Goal: Task Accomplishment & Management: Complete application form

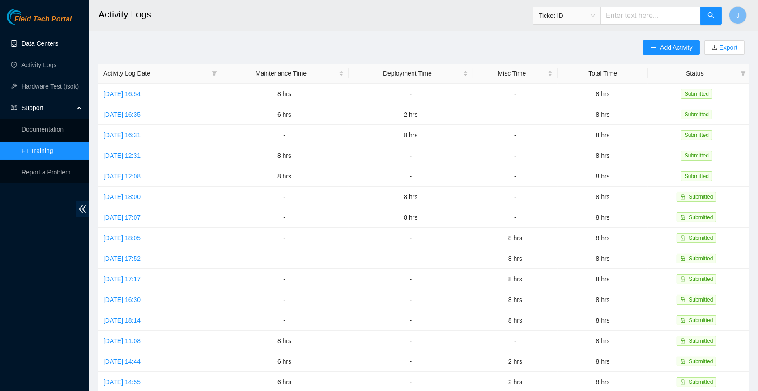
click at [44, 42] on link "Data Centers" at bounding box center [39, 43] width 37 height 7
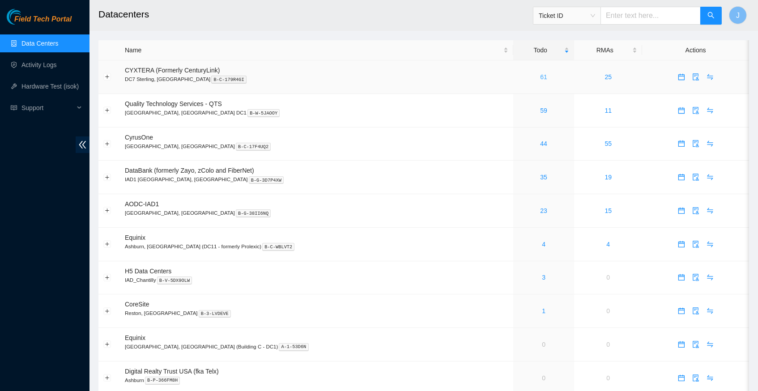
click at [540, 77] on link "61" at bounding box center [543, 76] width 7 height 7
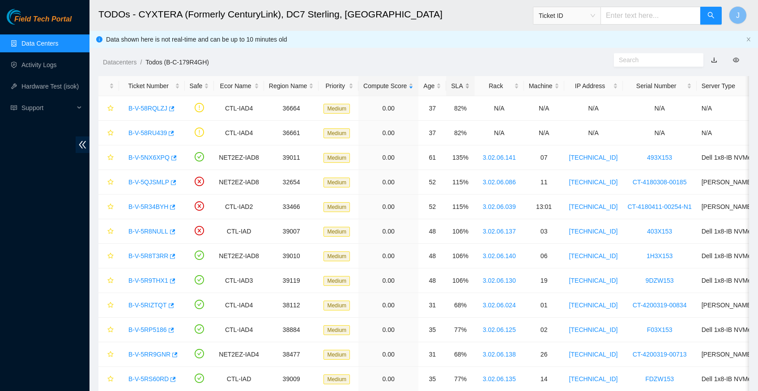
click at [470, 85] on div "SLA" at bounding box center [460, 86] width 18 height 10
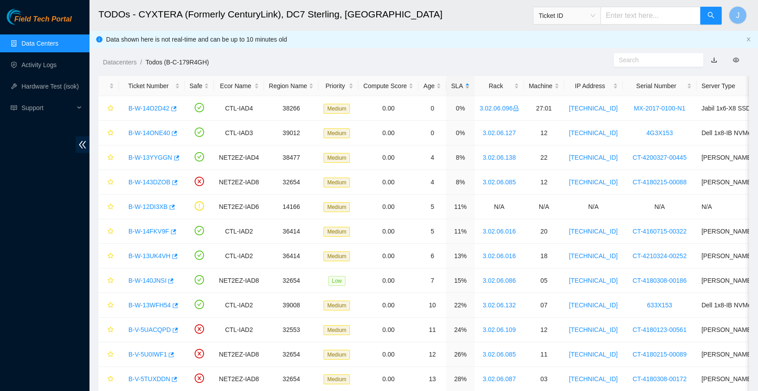
click at [470, 85] on div "SLA" at bounding box center [460, 86] width 18 height 10
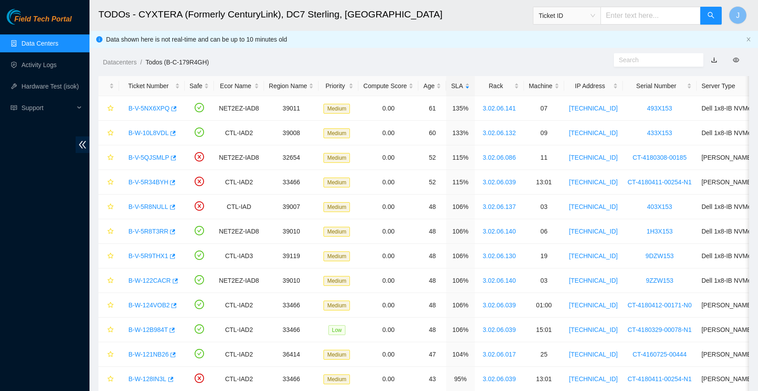
click at [32, 44] on link "Data Centers" at bounding box center [39, 43] width 37 height 7
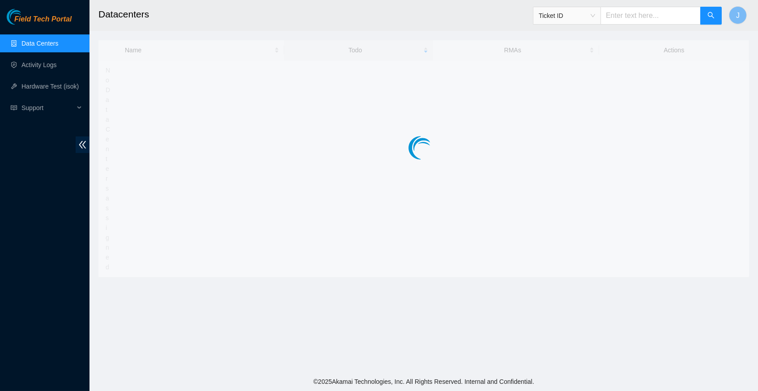
click at [32, 44] on link "Data Centers" at bounding box center [39, 43] width 37 height 7
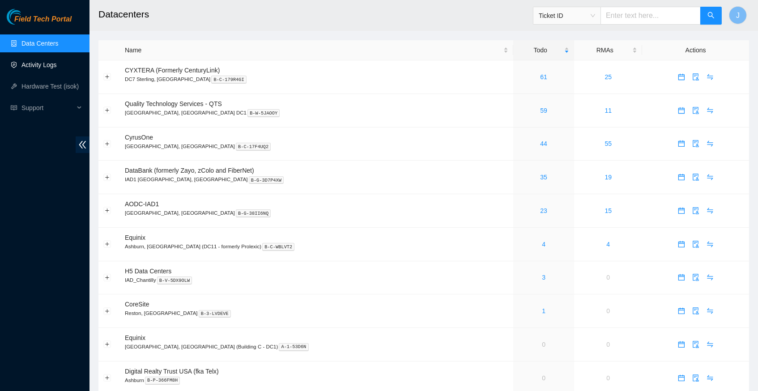
click at [53, 67] on link "Activity Logs" at bounding box center [38, 64] width 35 height 7
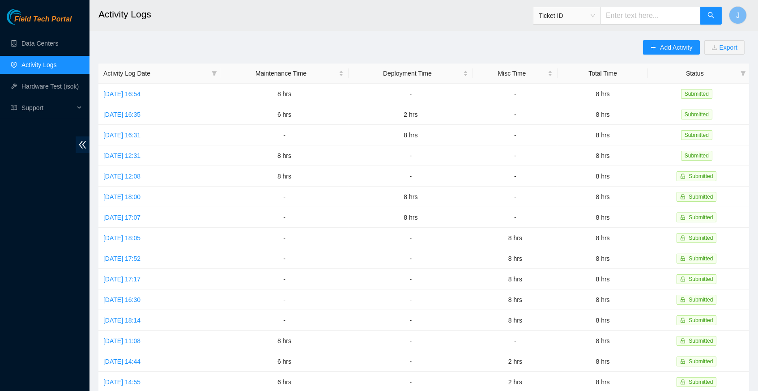
click at [478, 39] on main "Activity Logs Ticket ID J Add Activity Export Activity Log Date Maintenance Tim…" at bounding box center [424, 266] width 669 height 533
click at [663, 47] on span "Add Activity" at bounding box center [676, 48] width 32 height 10
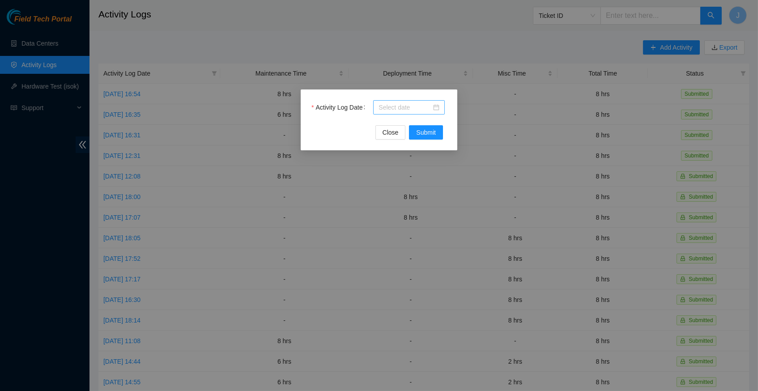
click at [441, 105] on div at bounding box center [409, 107] width 72 height 14
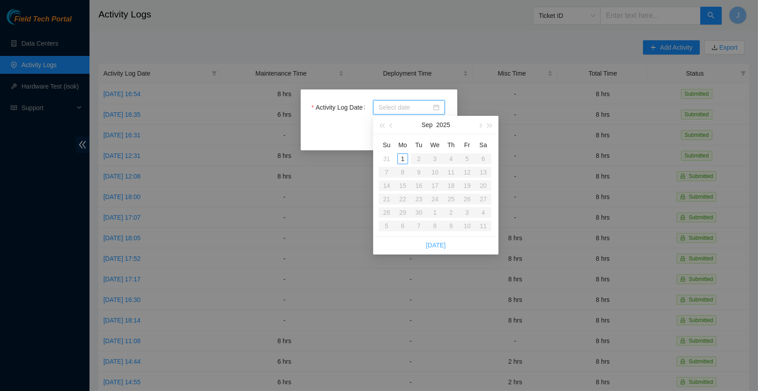
click at [436, 243] on link "Today" at bounding box center [436, 245] width 20 height 7
type input "2025-09-01"
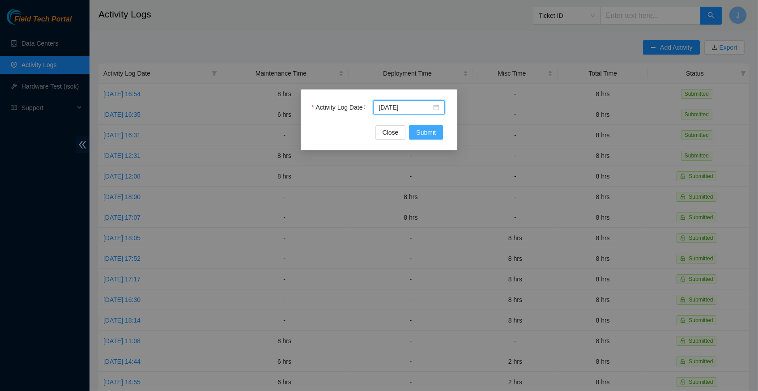
click at [423, 136] on span "Submit" at bounding box center [426, 133] width 20 height 10
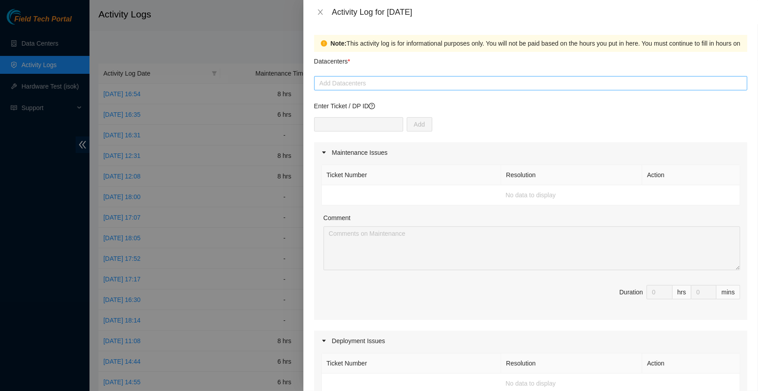
click at [380, 84] on div at bounding box center [531, 83] width 429 height 11
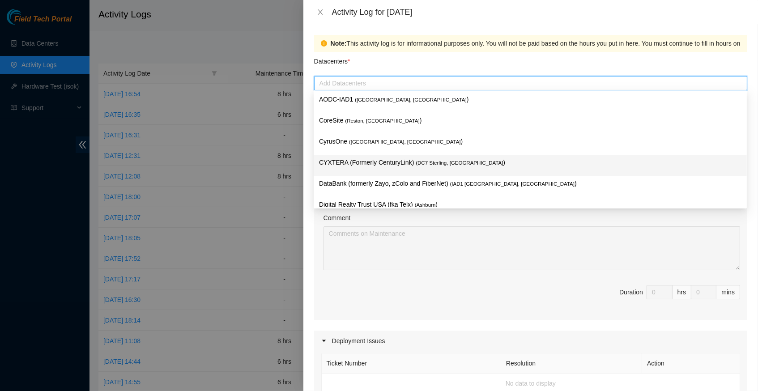
click at [396, 165] on p "CYXTERA (Formerly CenturyLink) ( DC7 Sterling, VA )" at bounding box center [530, 163] width 423 height 10
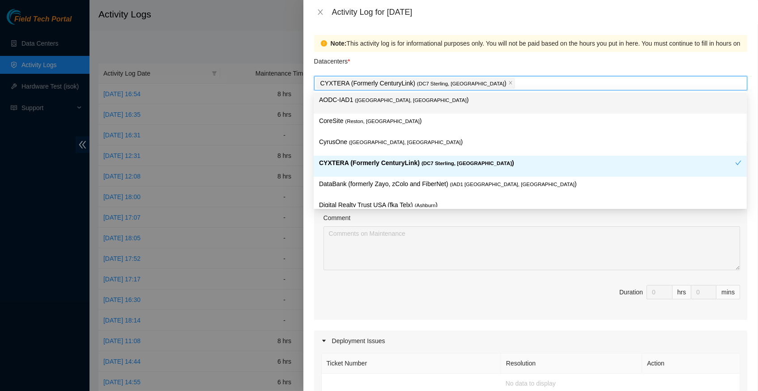
click at [509, 62] on div "Datacenters *" at bounding box center [530, 64] width 433 height 24
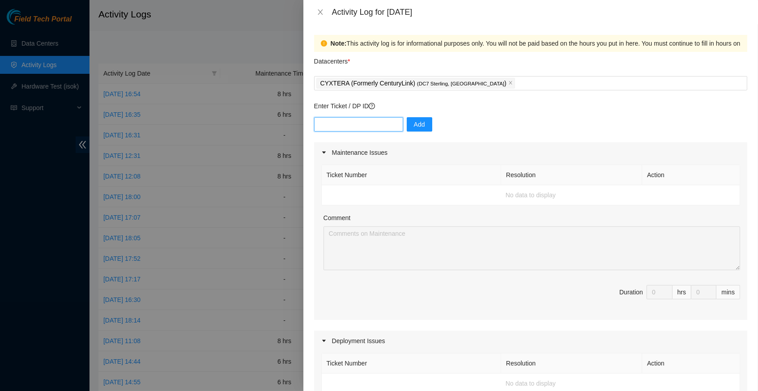
click at [362, 121] on input "text" at bounding box center [358, 124] width 89 height 14
paste input "B-V-5SKQGQU"
type input "B-V-5SKQGQU"
click at [419, 123] on span "Add" at bounding box center [419, 125] width 11 height 10
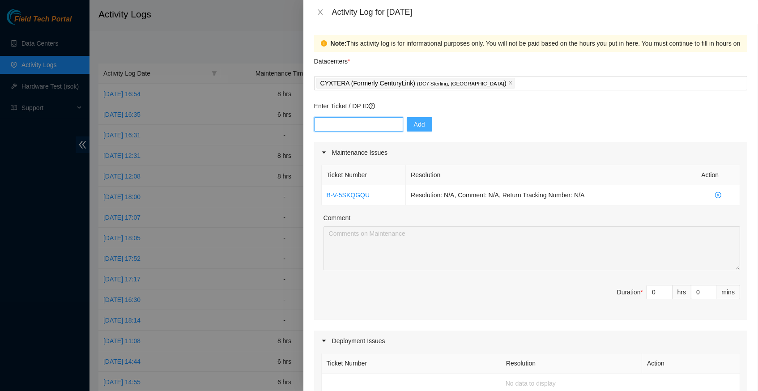
click at [368, 123] on input "text" at bounding box center [358, 124] width 89 height 14
paste input "B-V-5RV08NJ"
type input "B-V-5RV08NJ"
click at [421, 122] on span "Add" at bounding box center [419, 125] width 11 height 10
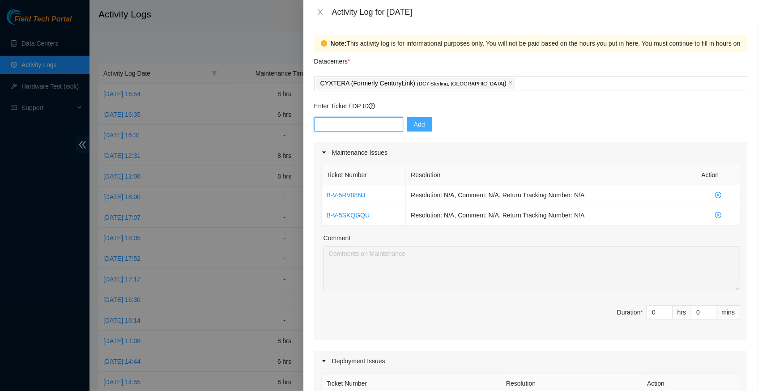
click at [359, 126] on input "text" at bounding box center [358, 124] width 89 height 14
paste input "B-V-5QCUS9M"
type input "B-V-5QCUS9M"
click at [419, 123] on span "Add" at bounding box center [419, 125] width 11 height 10
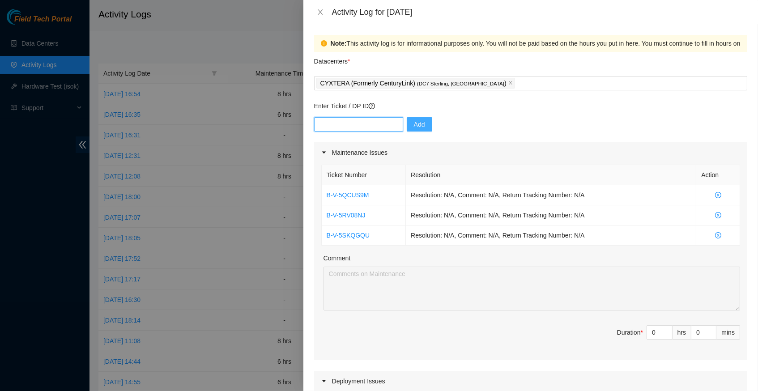
click at [376, 123] on input "text" at bounding box center [358, 124] width 89 height 14
paste input "B-V-5TDDGVE"
type input "B-V-5TDDGVE"
click at [424, 120] on span "Add" at bounding box center [419, 125] width 11 height 10
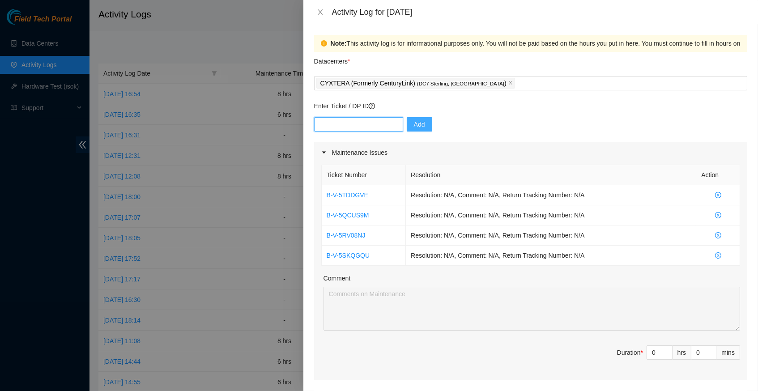
click at [360, 126] on input "text" at bounding box center [358, 124] width 89 height 14
paste input "B-W-12BSEKP"
type input "B-W-12BSEKP"
click at [420, 122] on span "Add" at bounding box center [419, 125] width 11 height 10
click at [356, 121] on input "text" at bounding box center [358, 124] width 89 height 14
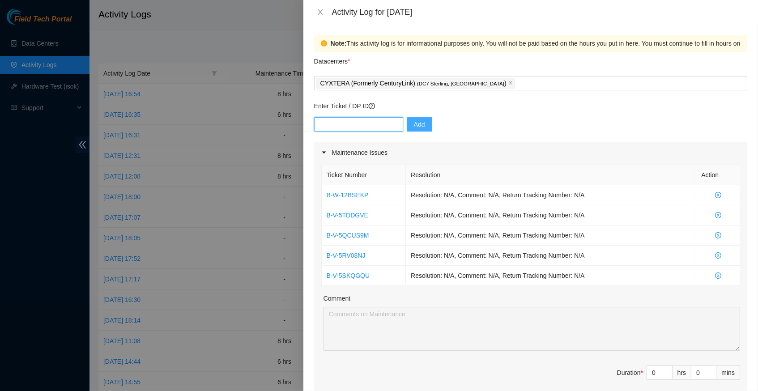
paste input "B-V-5SK1P5E"
type input "B-V-5SK1P5E"
click at [415, 120] on span "Add" at bounding box center [419, 125] width 11 height 10
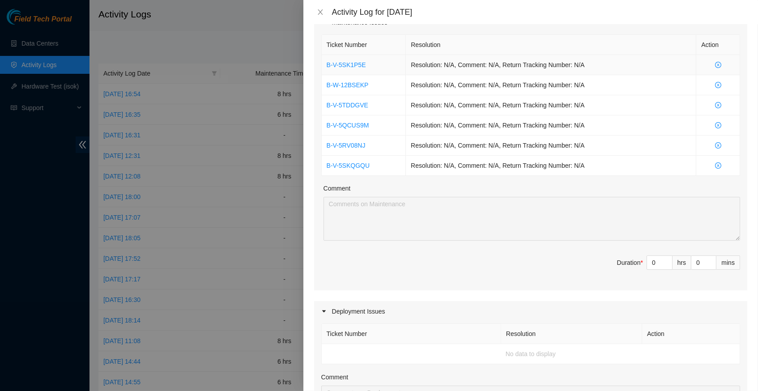
scroll to position [188, 0]
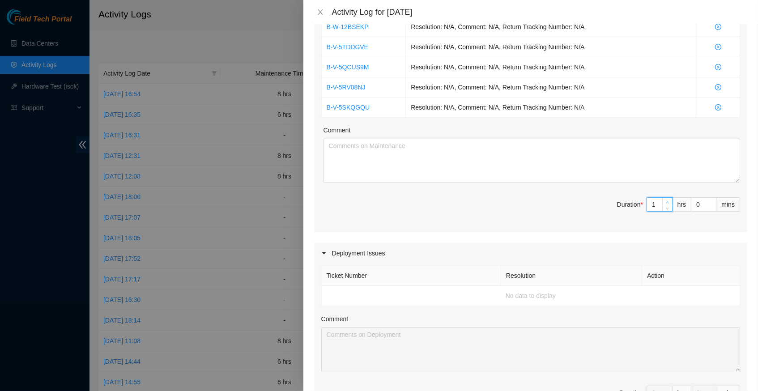
type input "1"
click at [669, 200] on span "up" at bounding box center [667, 202] width 5 height 5
type input "3"
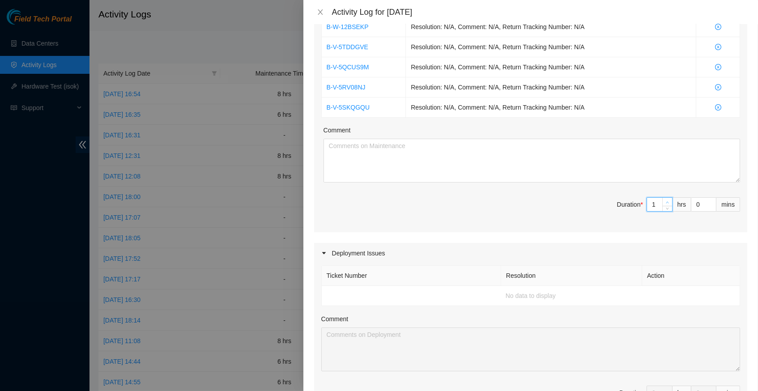
type input "3"
click at [669, 200] on span "up" at bounding box center [667, 202] width 5 height 5
type input "4"
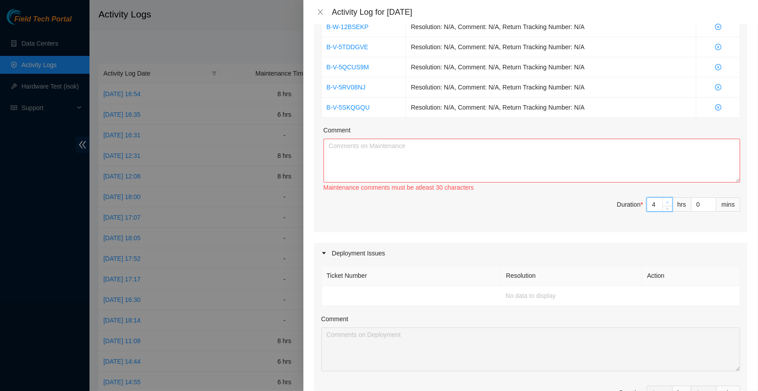
click at [669, 200] on span "up" at bounding box center [667, 202] width 5 height 5
type input "5"
click at [669, 200] on span "up" at bounding box center [667, 202] width 5 height 5
type input "6"
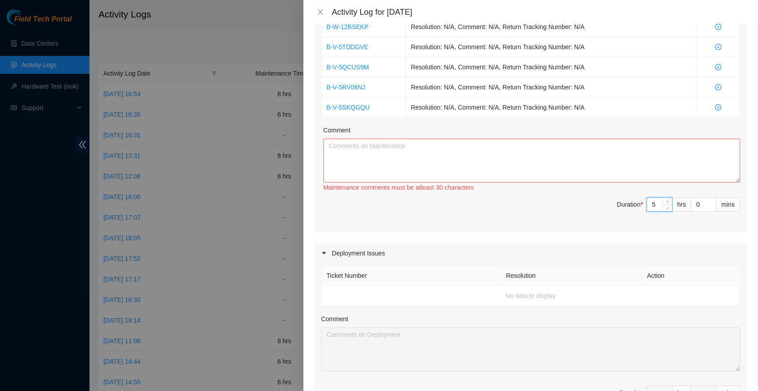
type input "6"
type input "7"
click at [669, 200] on span "up" at bounding box center [667, 202] width 5 height 5
type input "8"
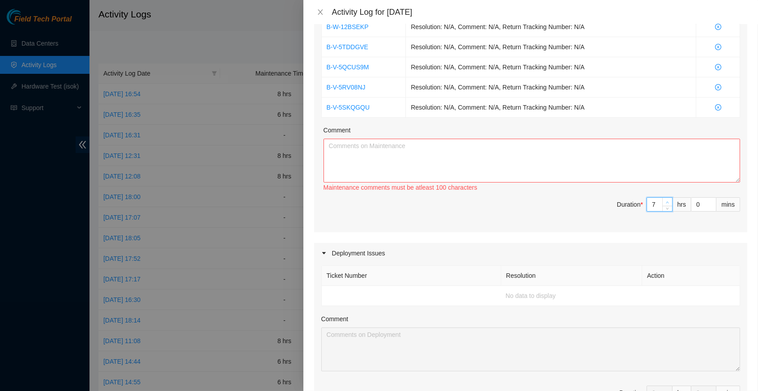
type input "8"
click at [669, 200] on span "up" at bounding box center [667, 202] width 5 height 5
click at [380, 155] on textarea "Comment" at bounding box center [532, 161] width 417 height 44
paste textarea "B-V-5SKQGQUResolution: Rebooted, Reseated components, Rescued, Comment: verify …"
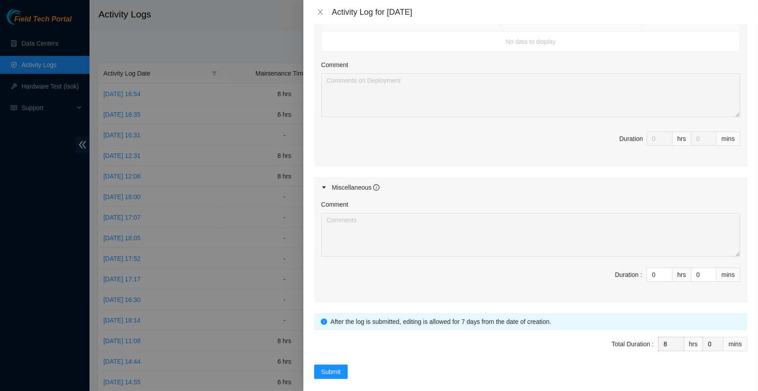
scroll to position [442, 0]
type textarea "B-V-5SKQGQUResolution: Rebooted, Reseated components, Rescued, Comment: verify …"
click at [334, 368] on span "Submit" at bounding box center [331, 373] width 20 height 10
